Goal: Check status: Check status

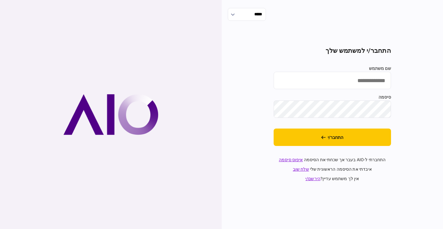
click at [361, 87] on input "שם משתמש" at bounding box center [331, 80] width 117 height 17
paste input "**********"
type input "**********"
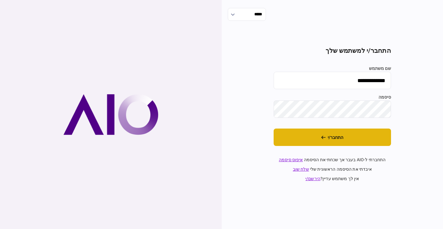
click at [333, 134] on button "התחבר/י" at bounding box center [331, 137] width 117 height 17
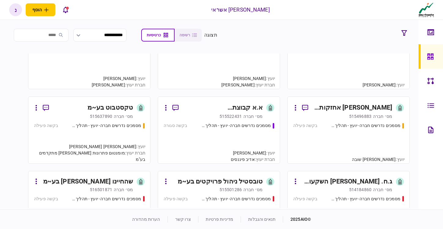
scroll to position [335, 0]
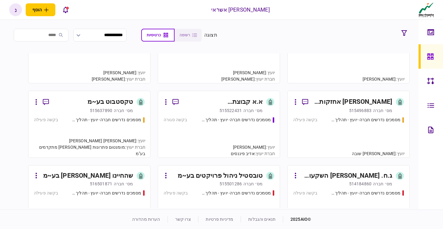
click at [213, 131] on div "מסמכים נדרשים חברה- יועץ - תהליך חברה בקשה סגורה" at bounding box center [218, 134] width 111 height 35
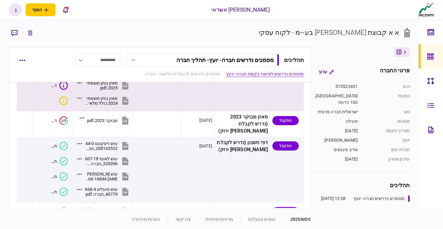
scroll to position [89, 0]
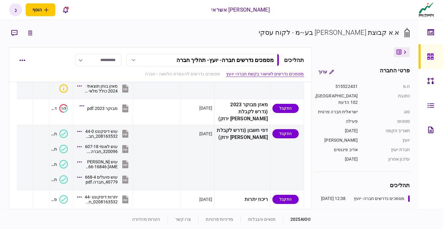
click at [221, 64] on button "מסמכים נדרשים חברה- יועץ - תהליך חברה" at bounding box center [202, 60] width 153 height 13
click at [222, 73] on div "מסמכים נדרשים חברה- יועץ - תהליך חברה" at bounding box center [232, 73] width 76 height 6
click at [175, 75] on link "מסמכים נדרשים להעמדת הלוואה - חברה" at bounding box center [182, 74] width 75 height 6
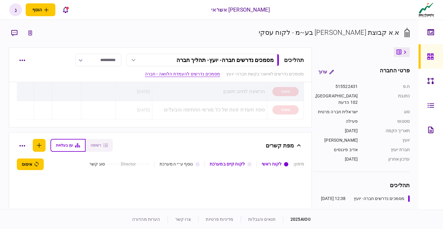
scroll to position [654, 0]
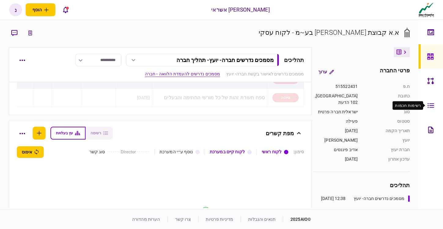
click at [431, 106] on icon at bounding box center [430, 105] width 7 height 7
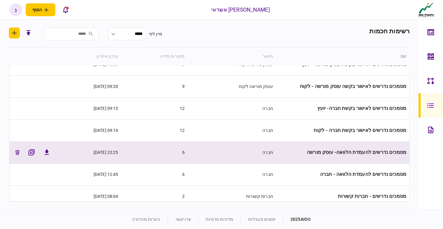
scroll to position [18, 0]
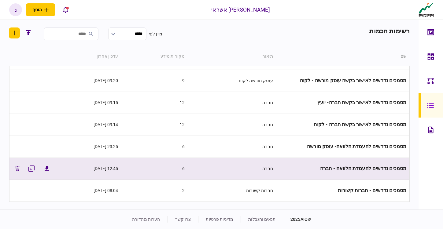
click at [341, 171] on span "מסמכים נדרשים להעמדת הלוואה - חברה" at bounding box center [363, 169] width 86 height 6
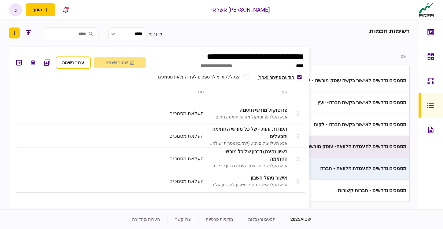
click at [365, 149] on td "מסמכים נדרשים להעמדת הלוואה- עוסק מורשה" at bounding box center [342, 147] width 133 height 22
type input "**********"
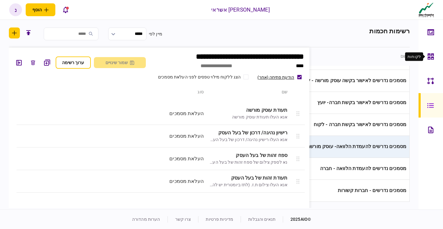
click at [429, 60] on div at bounding box center [432, 56] width 10 height 24
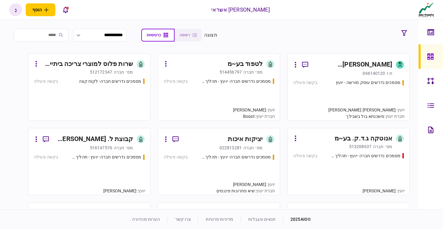
click at [330, 101] on div "מסמכים נדרשים עוסק מורשה - יועץ בקשה פעילה" at bounding box center [348, 96] width 111 height 35
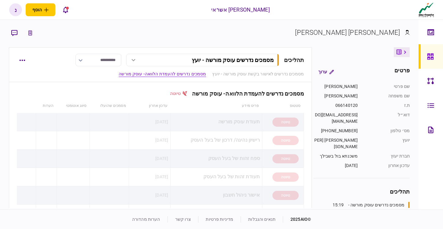
scroll to position [355, 0]
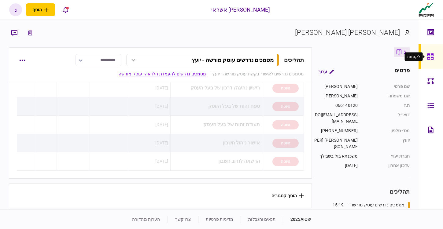
click at [435, 59] on div at bounding box center [432, 56] width 10 height 24
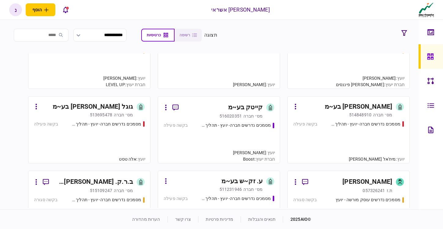
scroll to position [2342, 0]
click at [118, 142] on div "מסמכים נדרשים חברה- יועץ - תהליך חברה בקשה פעילה" at bounding box center [89, 139] width 111 height 37
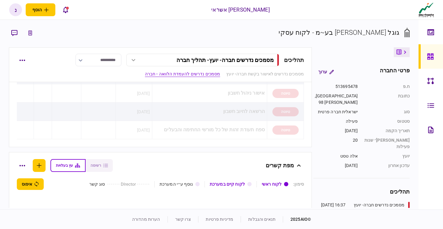
scroll to position [399, 0]
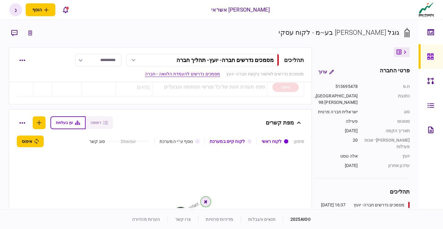
click at [403, 49] on button at bounding box center [401, 52] width 16 height 10
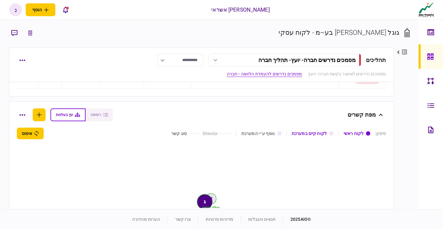
scroll to position [391, 0]
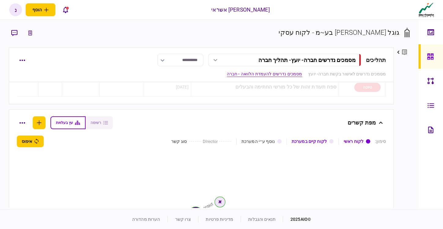
click at [400, 53] on button at bounding box center [401, 52] width 16 height 10
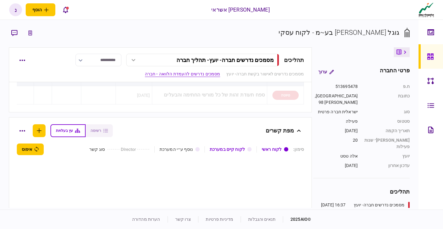
scroll to position [399, 0]
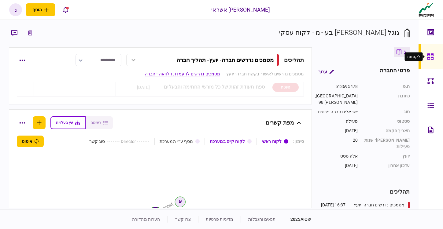
click at [429, 58] on icon at bounding box center [430, 56] width 7 height 7
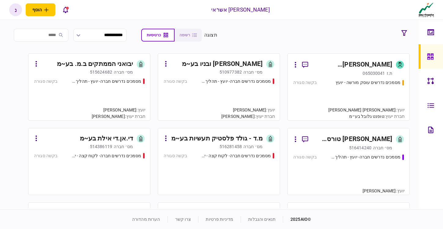
scroll to position [13847, 0]
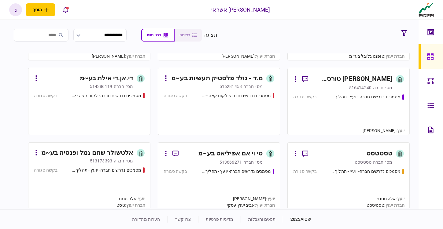
click at [359, 121] on div "מסמכים נדרשים חברה- יועץ - תהליך חברה בקשה סגורה" at bounding box center [348, 111] width 111 height 35
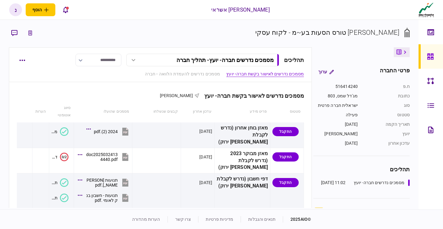
click at [211, 64] on button "מסמכים נדרשים חברה- יועץ - תהליך חברה" at bounding box center [202, 60] width 153 height 13
click at [206, 70] on div "מסמכים נדרשים חברה- יועץ - תהליך חברה" at bounding box center [232, 73] width 76 height 6
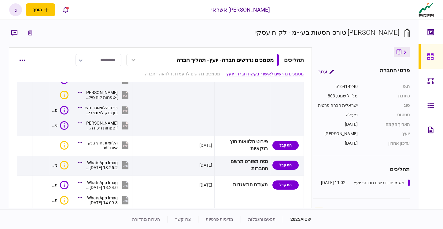
scroll to position [295, 0]
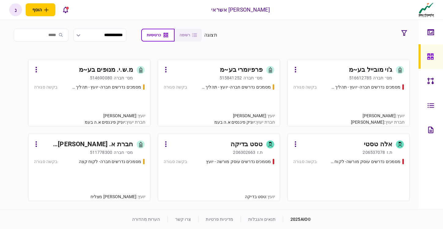
scroll to position [22534, 0]
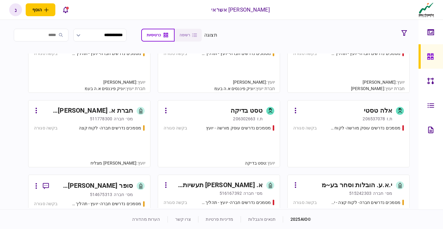
click at [233, 143] on div "מסמכים נדרשים עוסק מורשה - יועץ בקשה סגורה" at bounding box center [218, 143] width 111 height 37
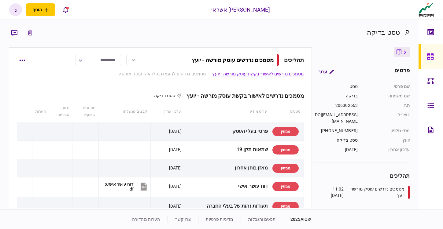
click at [424, 106] on link at bounding box center [430, 105] width 24 height 24
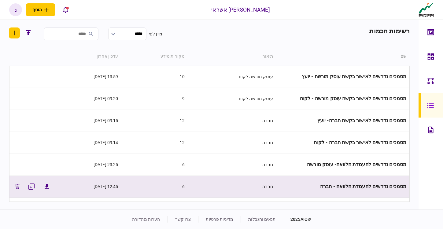
click at [334, 189] on td "מסמכים נדרשים להעמדת הלוואה - חברה" at bounding box center [342, 187] width 133 height 22
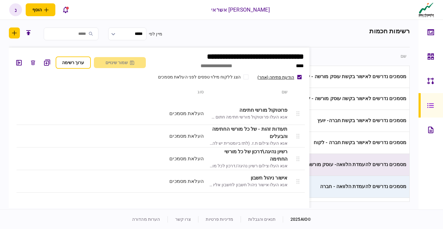
click at [358, 161] on td "מסמכים נדרשים להעמדת הלוואה- עוסק מורשה" at bounding box center [342, 165] width 133 height 22
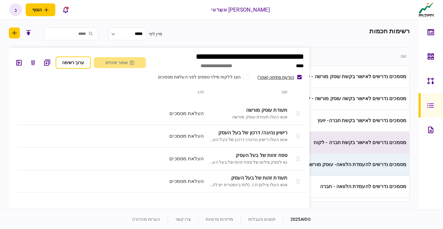
click at [388, 145] on td "מסמכים נדרשים לאישור בקשת חברה - לקוח" at bounding box center [342, 143] width 133 height 22
type input "**********"
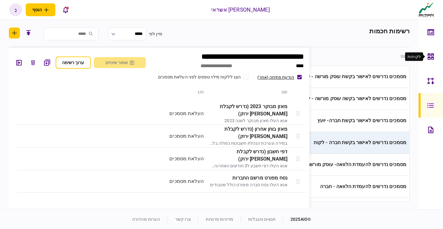
click at [434, 54] on div at bounding box center [432, 56] width 10 height 24
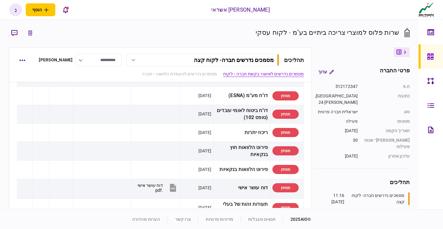
scroll to position [221, 0]
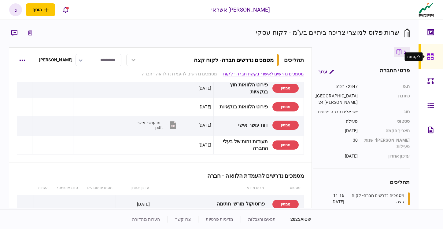
click at [430, 56] on icon at bounding box center [430, 56] width 7 height 7
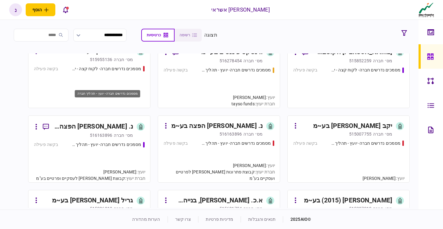
scroll to position [1266, 0]
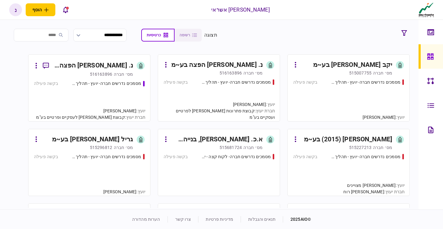
click at [107, 99] on div "מסמכים נדרשים חברה- יועץ - תהליך חברה בקשה פעילה" at bounding box center [89, 97] width 111 height 35
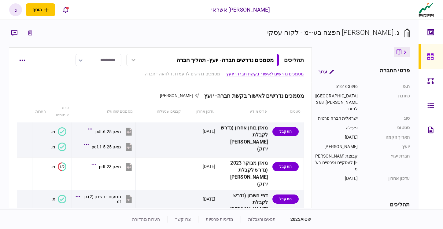
click at [238, 59] on div "מסמכים נדרשים חברה- יועץ - תהליך חברה" at bounding box center [224, 60] width 97 height 6
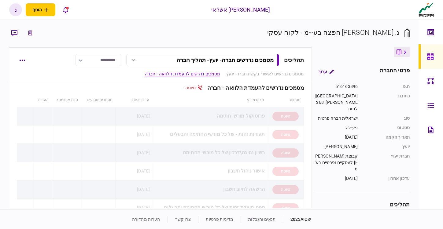
scroll to position [412, 0]
click at [435, 57] on div at bounding box center [432, 56] width 10 height 24
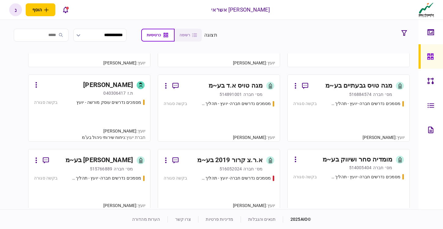
scroll to position [12998, 0]
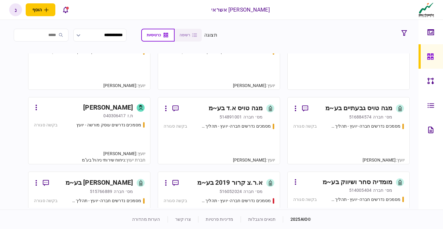
click at [10, 11] on div "נ" at bounding box center [15, 9] width 13 height 13
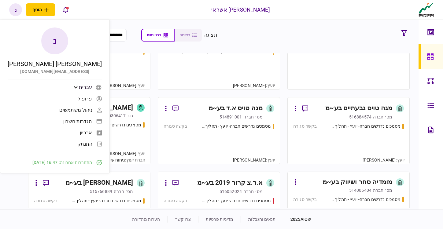
click at [77, 146] on span "התנתק" at bounding box center [84, 143] width 15 height 5
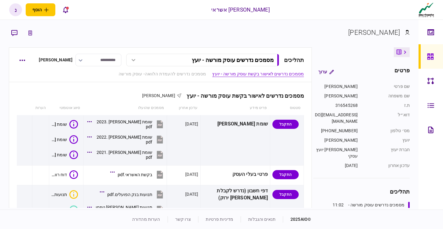
click at [217, 59] on div "מסמכים נדרשים עוסק מורשה - יועץ" at bounding box center [233, 60] width 82 height 6
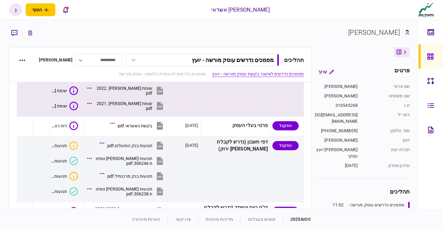
scroll to position [50, 0]
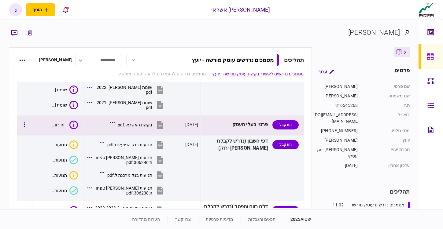
click at [161, 124] on icon at bounding box center [159, 124] width 9 height 9
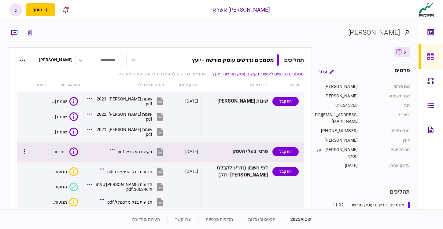
scroll to position [0, 0]
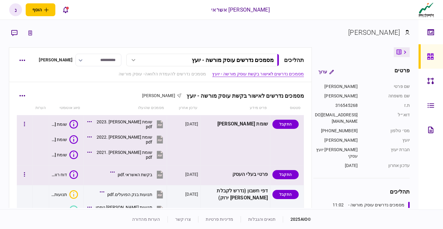
click at [163, 124] on icon at bounding box center [160, 124] width 6 height 8
click at [163, 176] on icon at bounding box center [160, 175] width 6 height 8
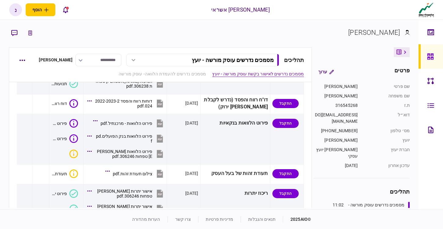
scroll to position [176, 0]
